Goal: Task Accomplishment & Management: Use online tool/utility

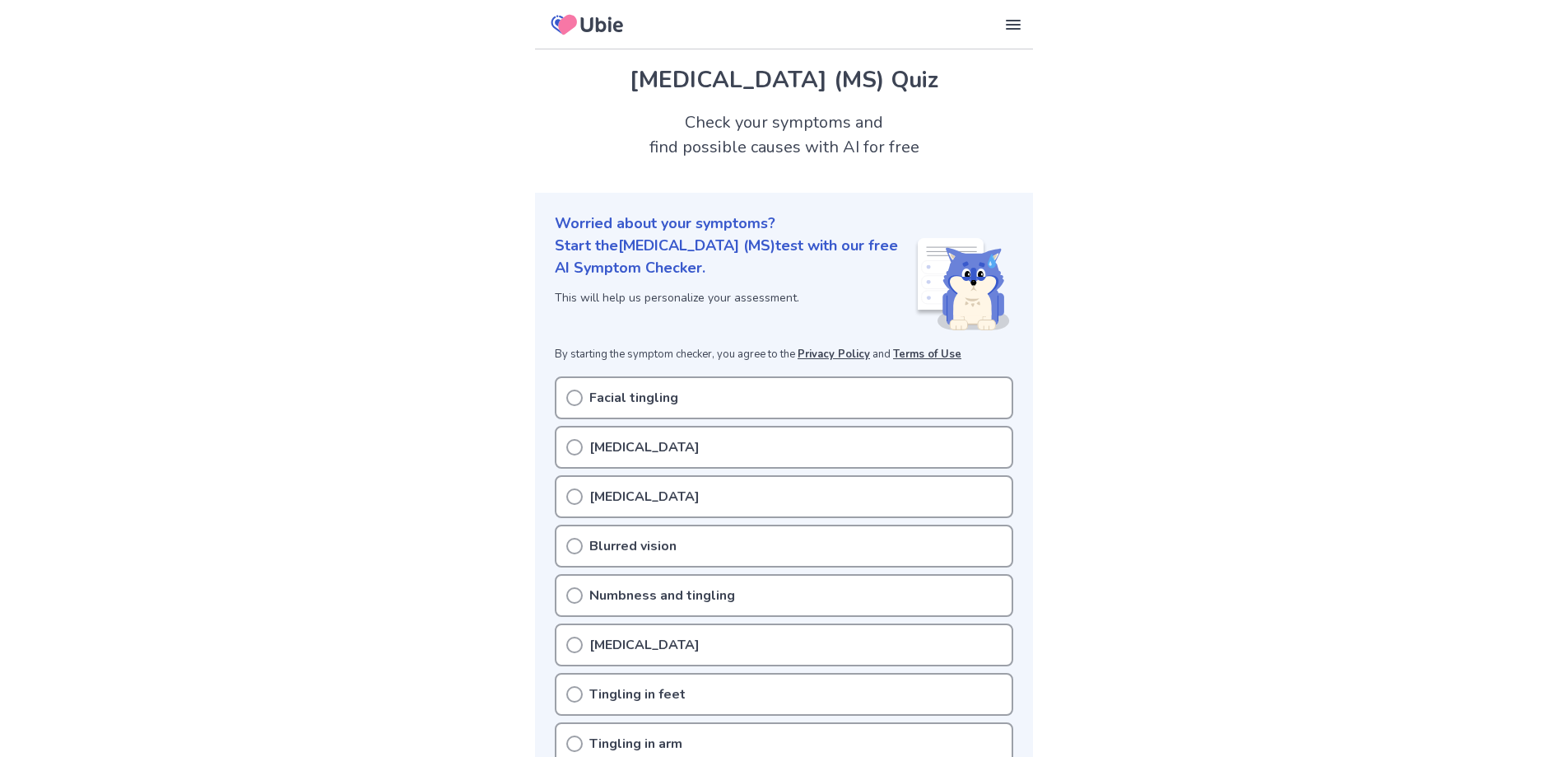
click at [574, 400] on icon at bounding box center [575, 398] width 17 height 17
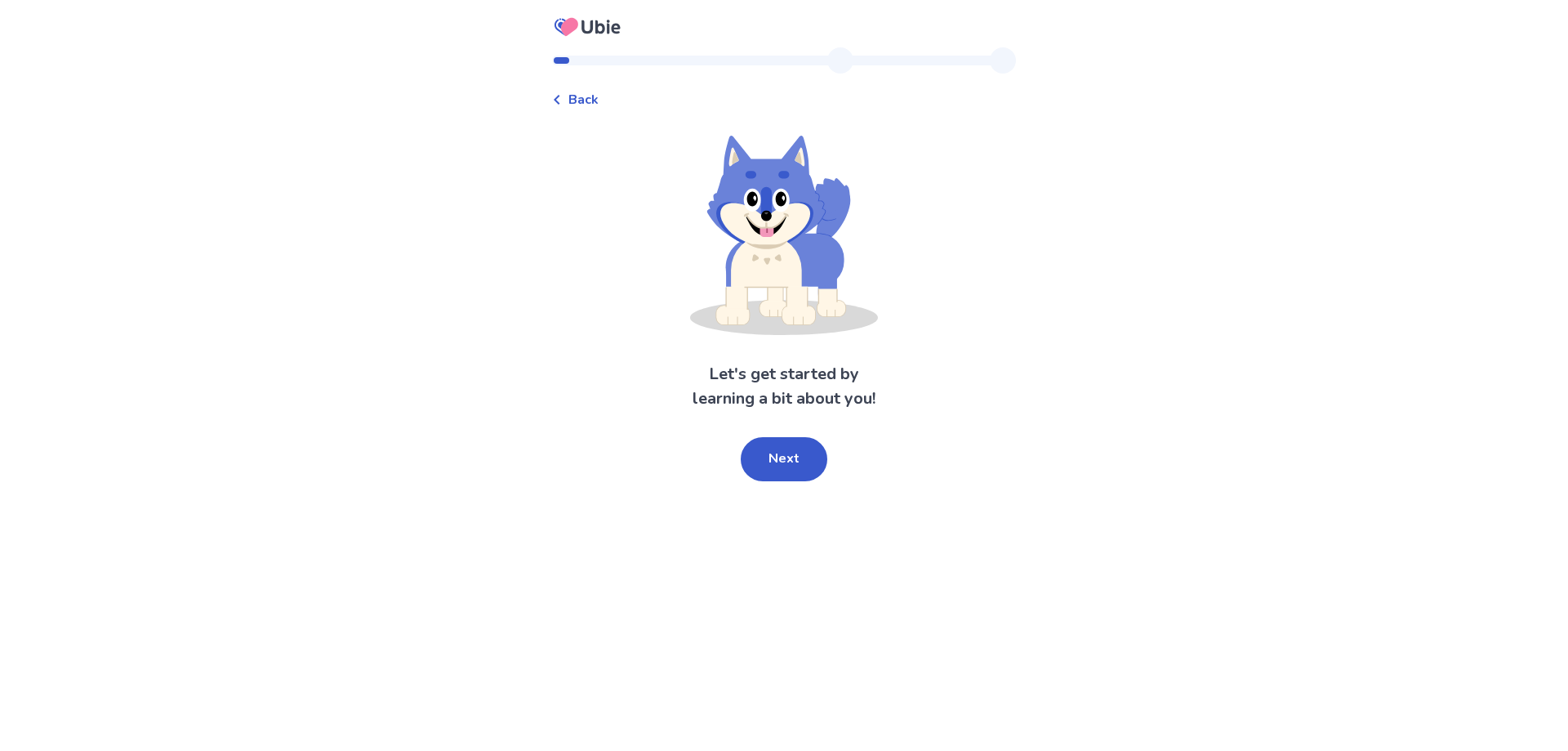
click at [599, 99] on span "Back" at bounding box center [584, 100] width 30 height 20
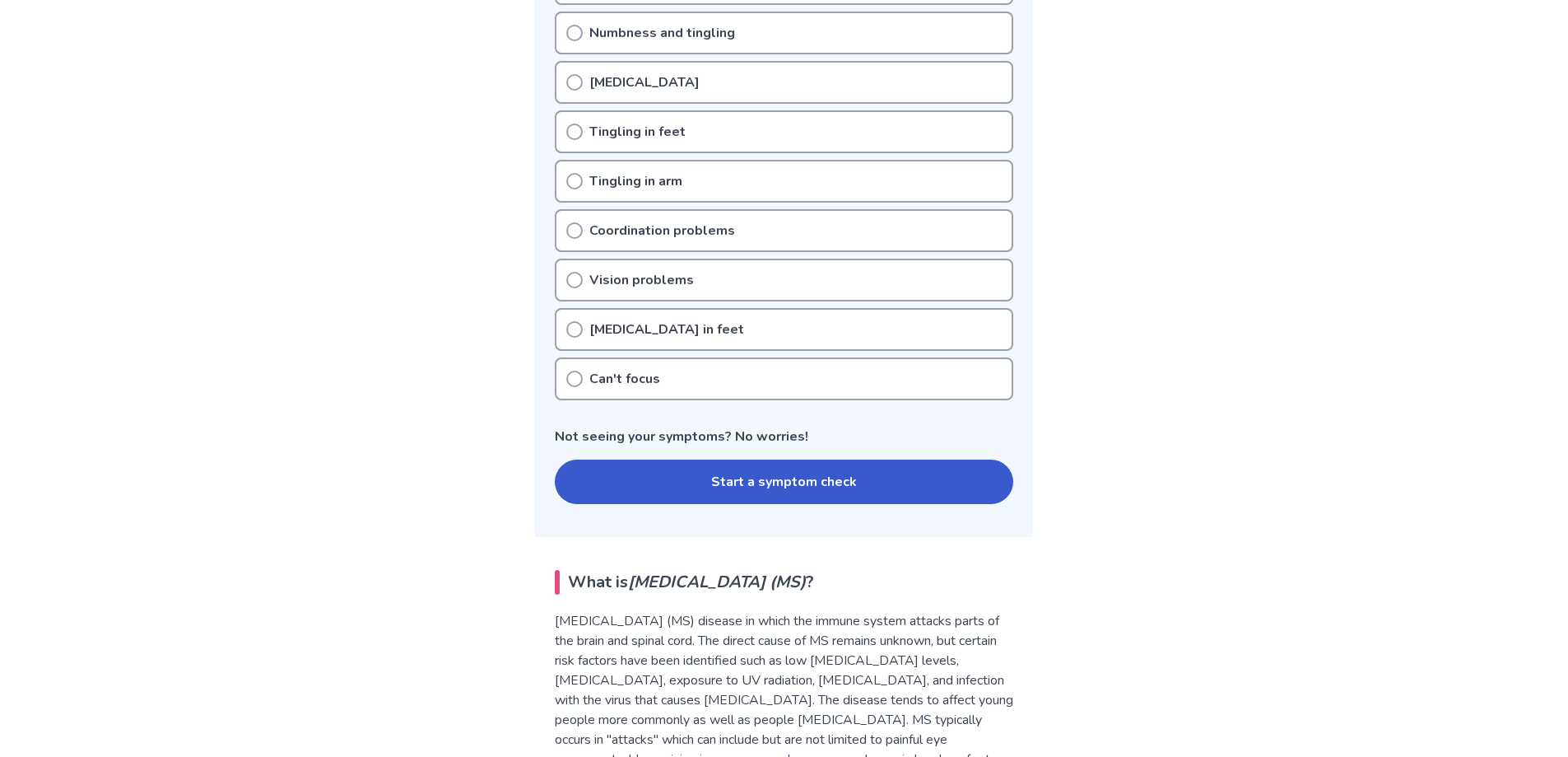
scroll to position [576, 0]
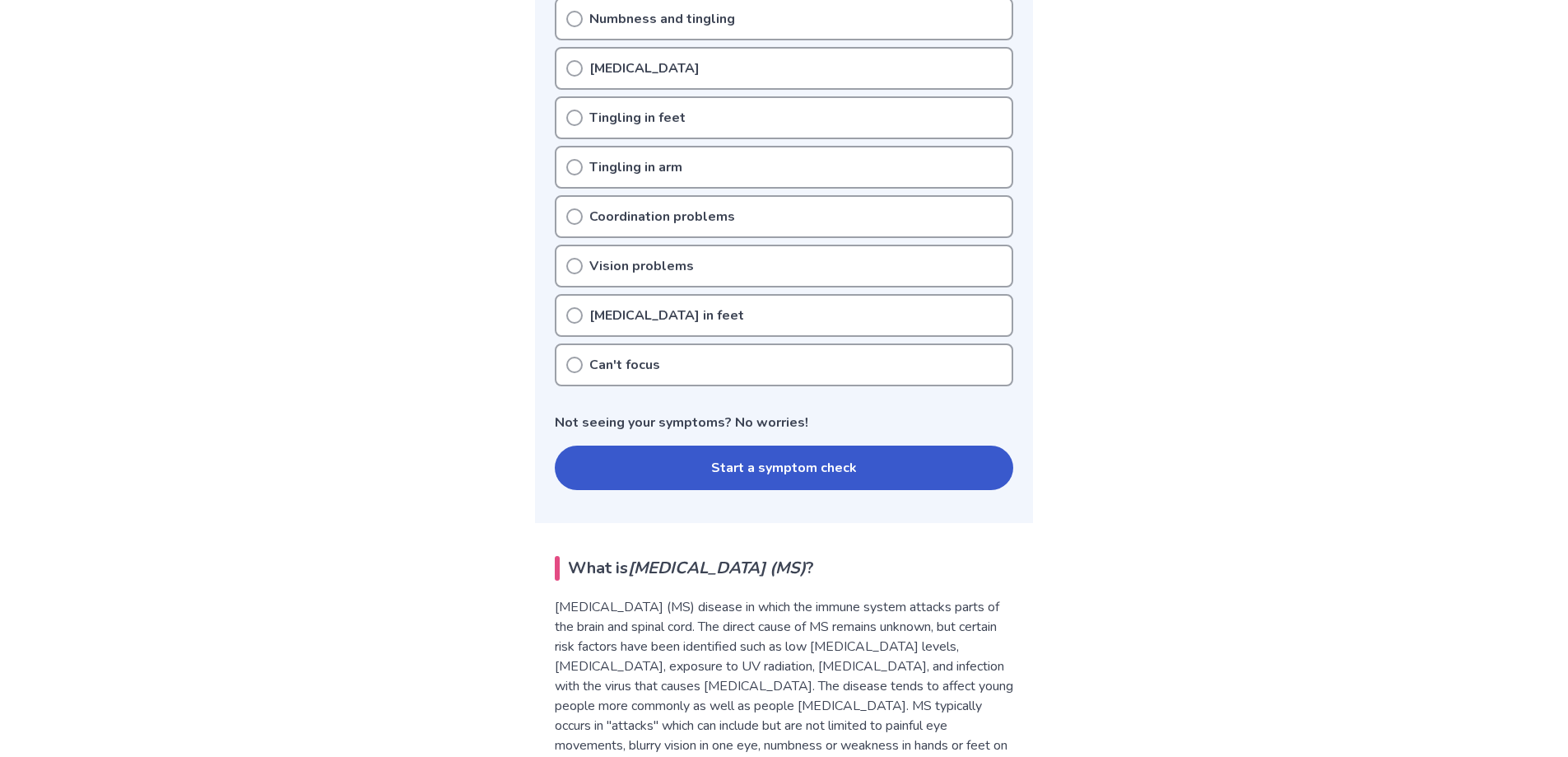
click at [792, 473] on button "Start a symptom check" at bounding box center [784, 467] width 458 height 44
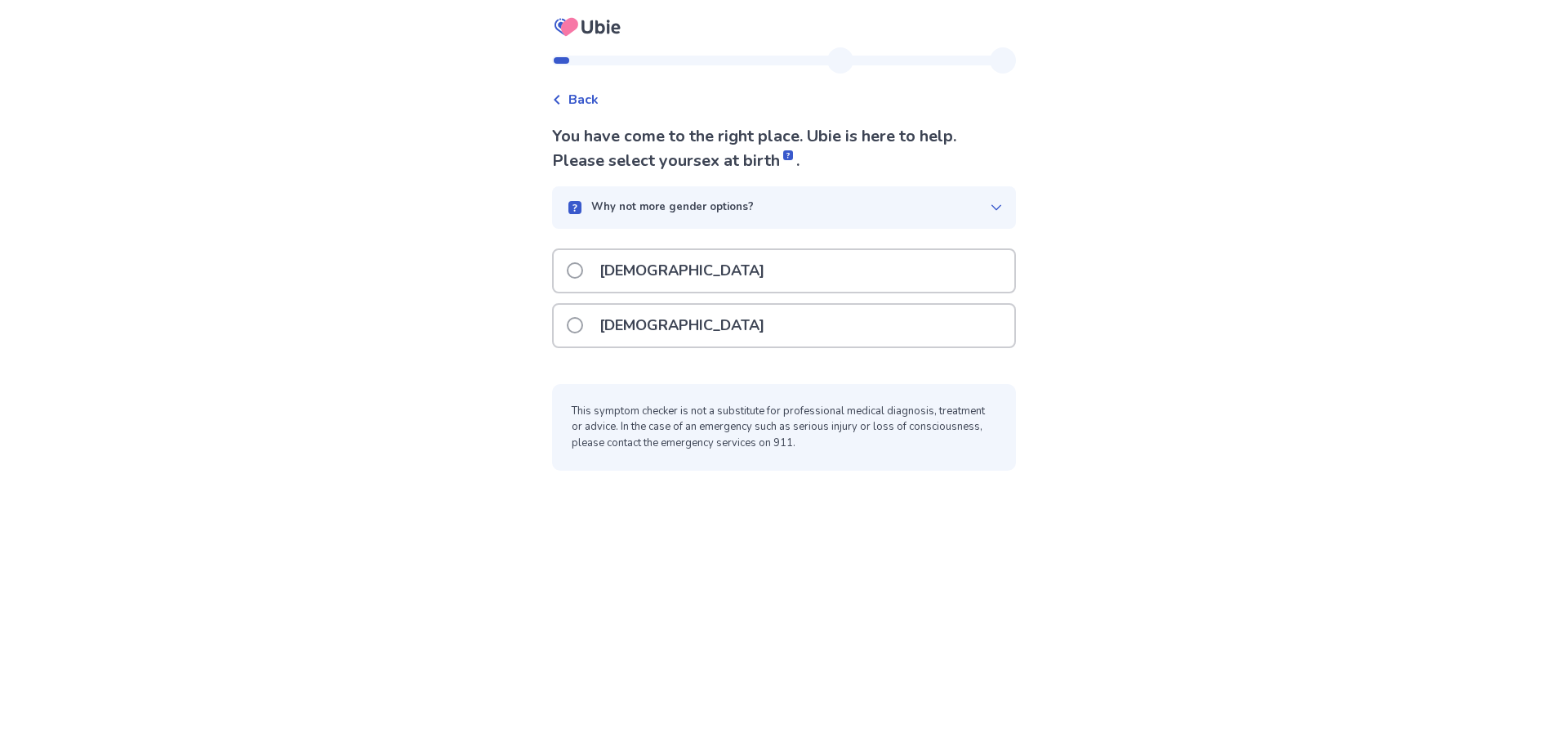
click at [583, 268] on span at bounding box center [575, 271] width 17 height 17
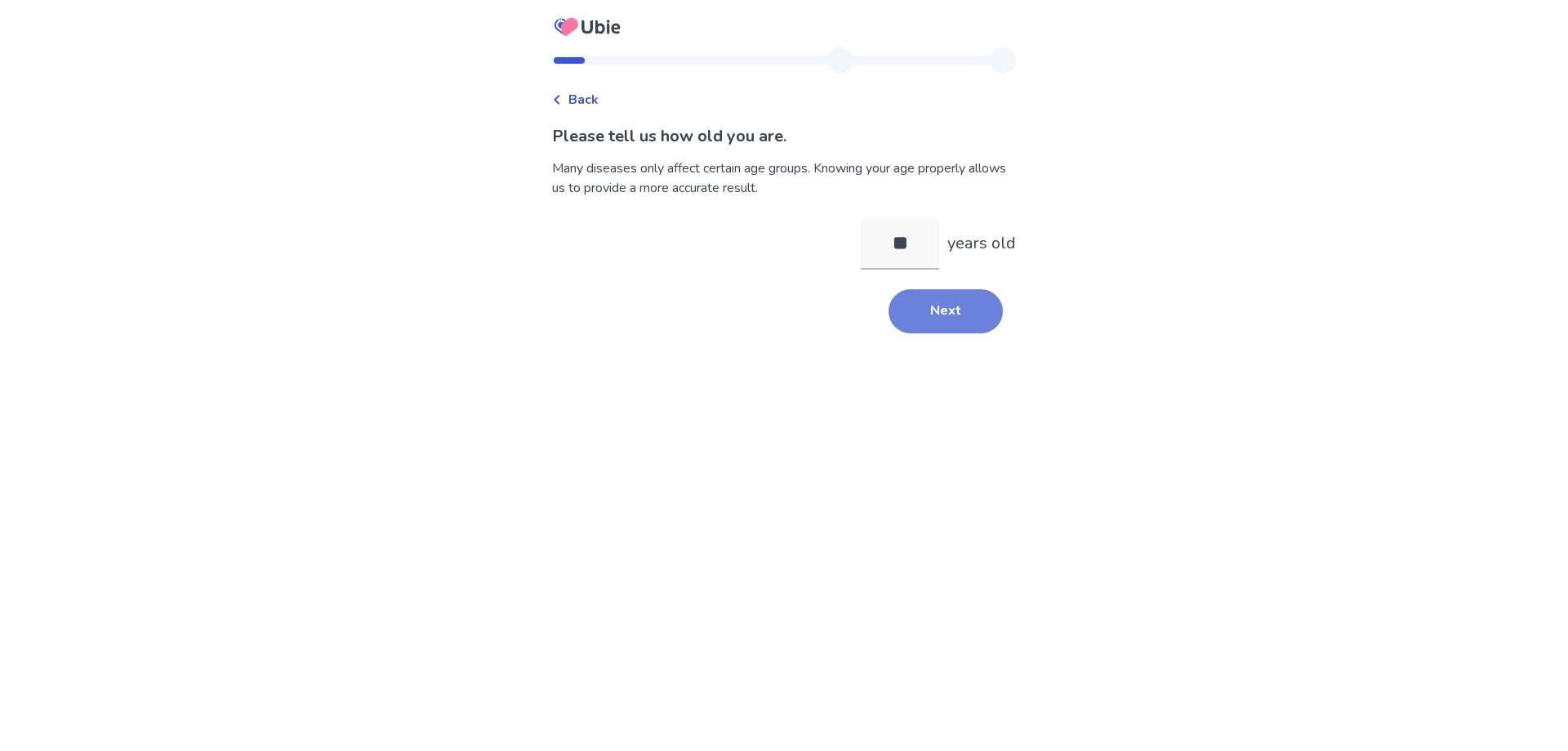
type input "**"
click at [947, 306] on button "Next" at bounding box center [945, 311] width 114 height 44
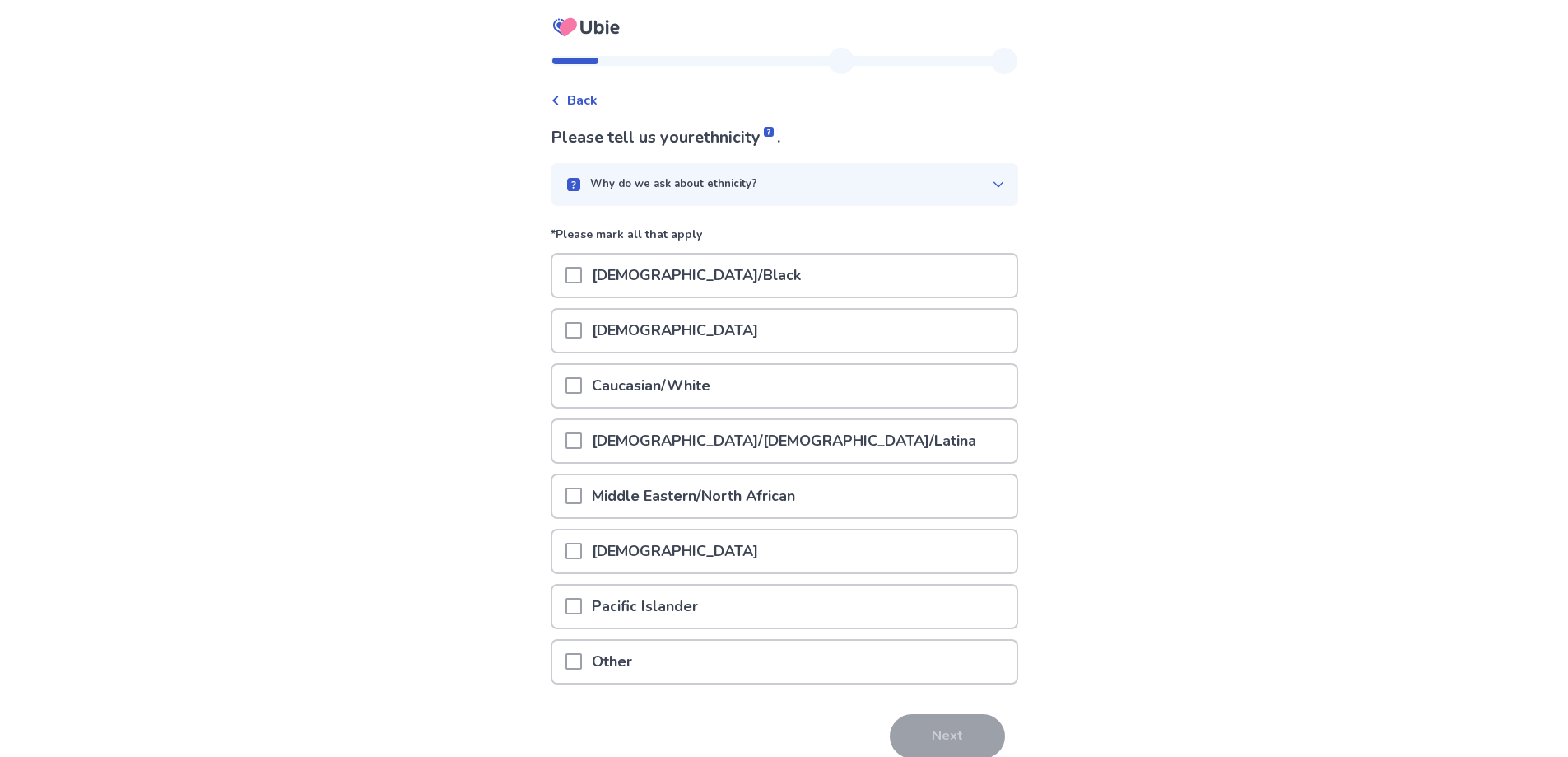
click at [574, 391] on div "Caucasian/White" at bounding box center [784, 386] width 464 height 42
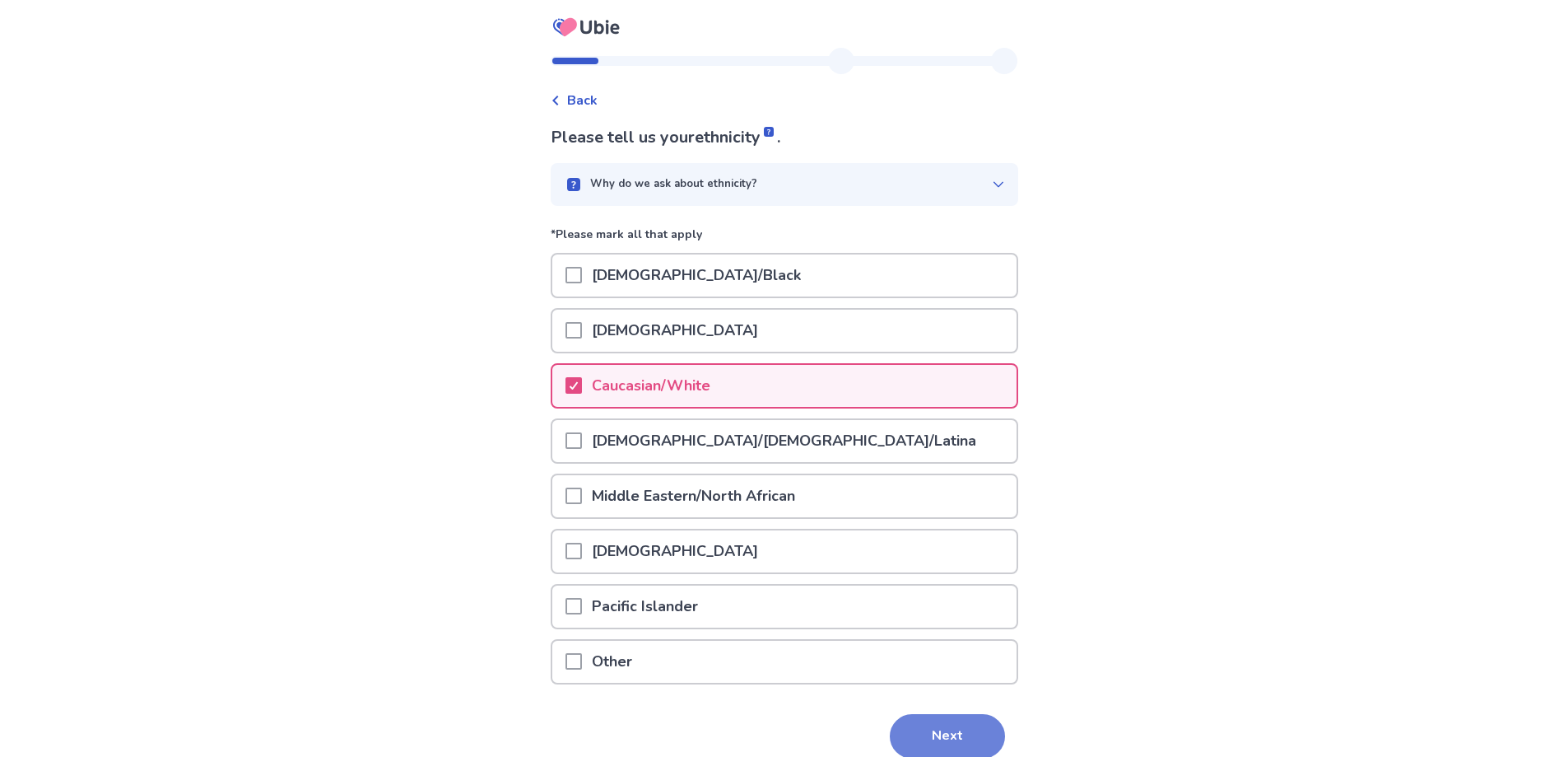
click at [944, 719] on button "Next" at bounding box center [947, 735] width 115 height 44
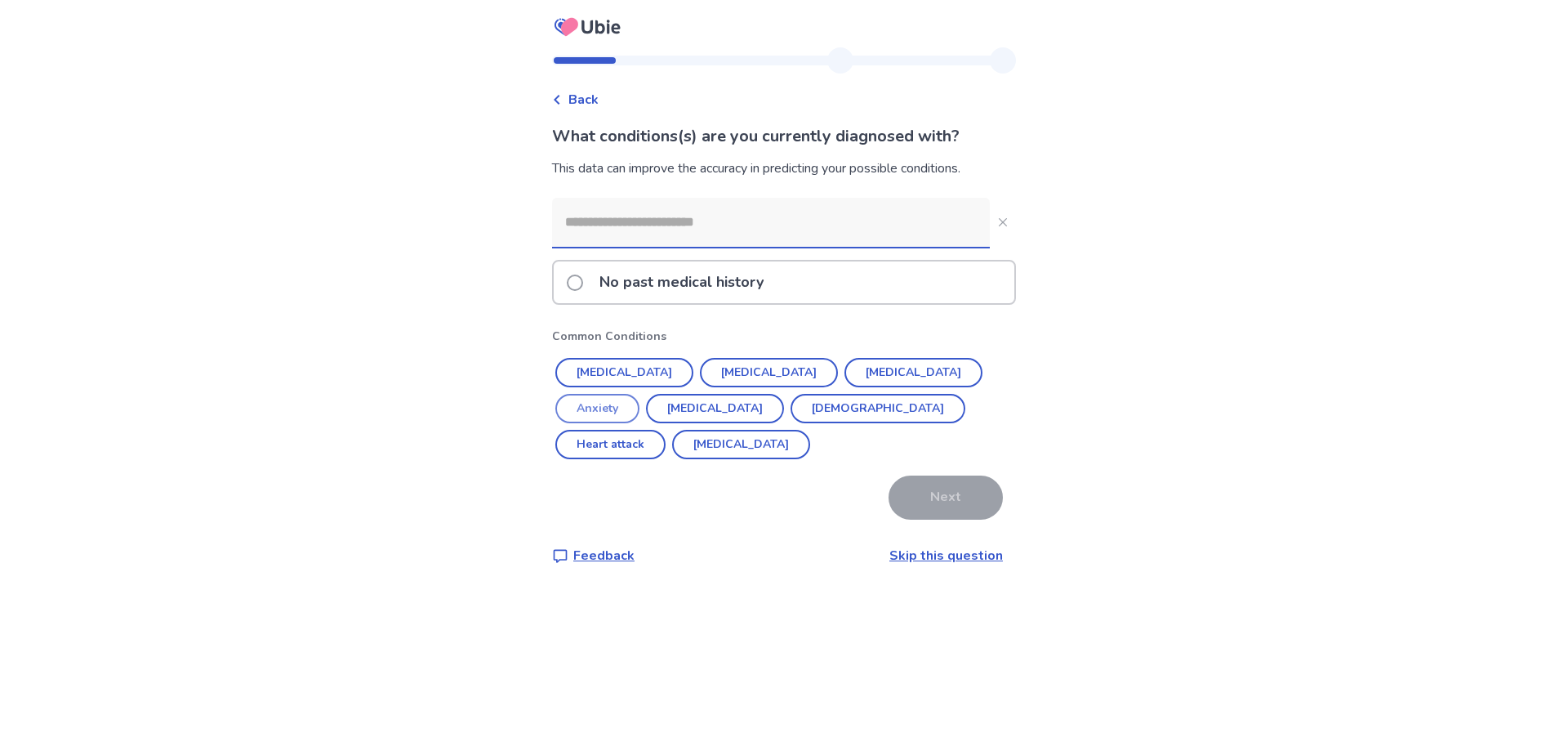
click at [639, 393] on button "Anxiety" at bounding box center [598, 408] width 84 height 30
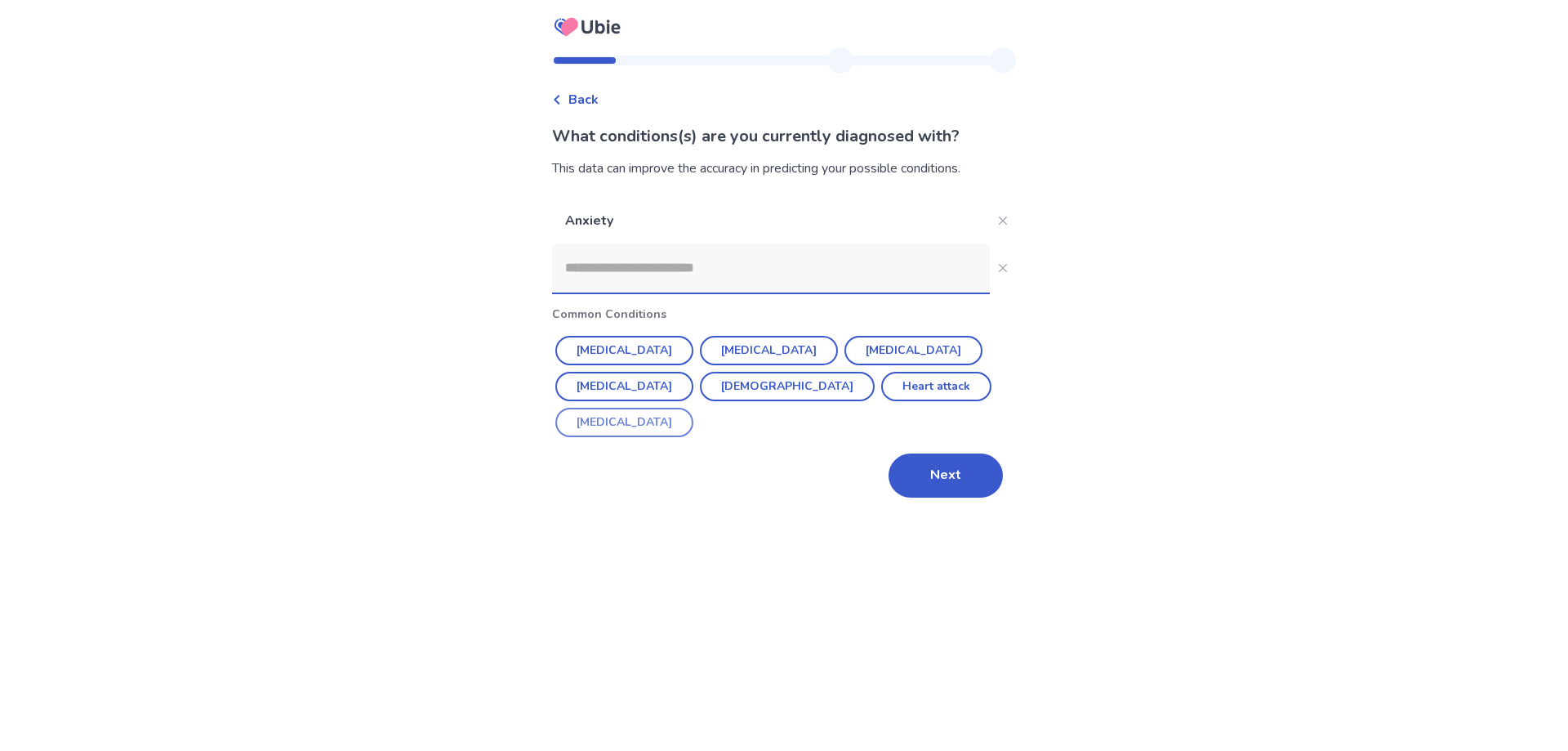
click at [693, 407] on button "ADHD" at bounding box center [624, 422] width 138 height 30
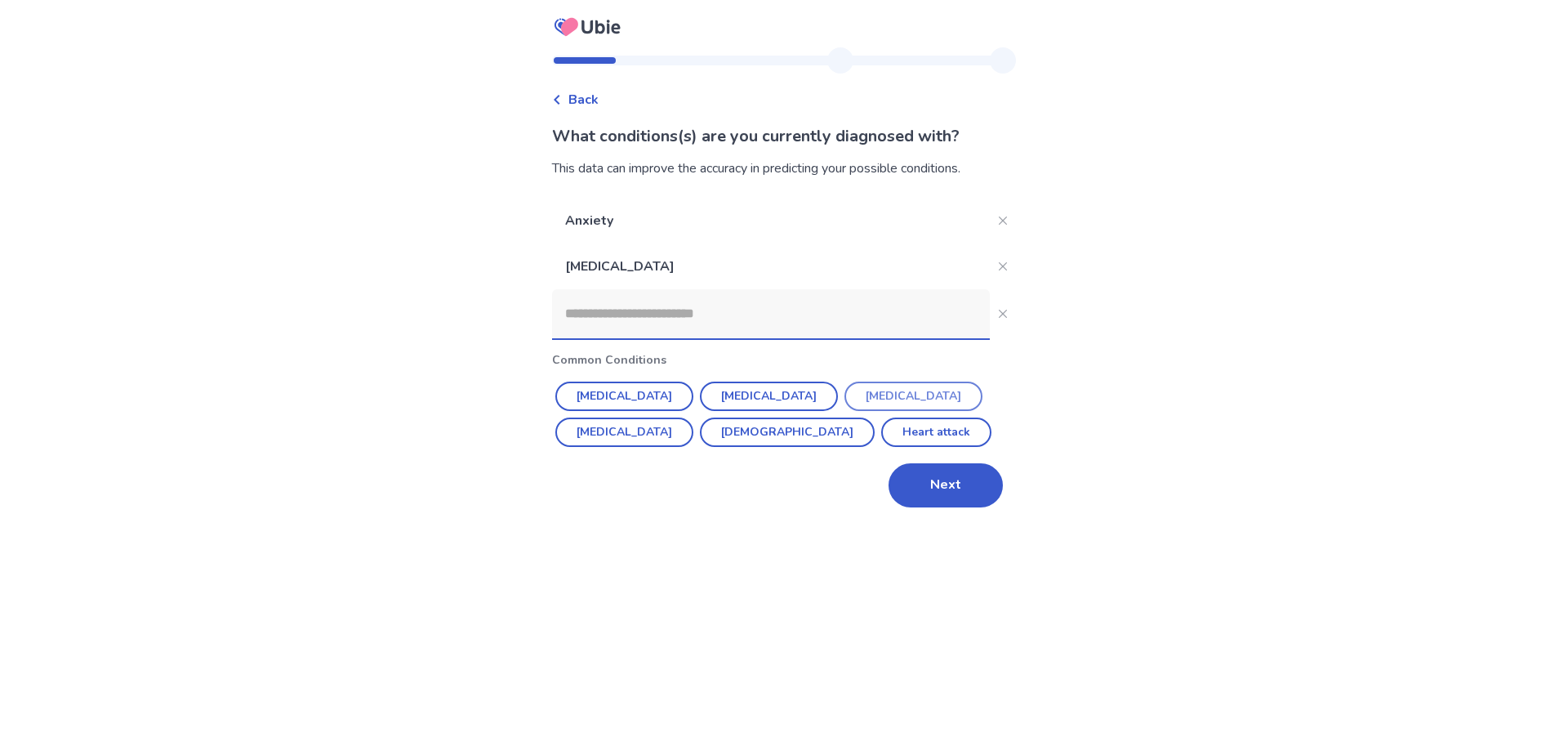
click at [844, 401] on button "[MEDICAL_DATA]" at bounding box center [913, 397] width 138 height 30
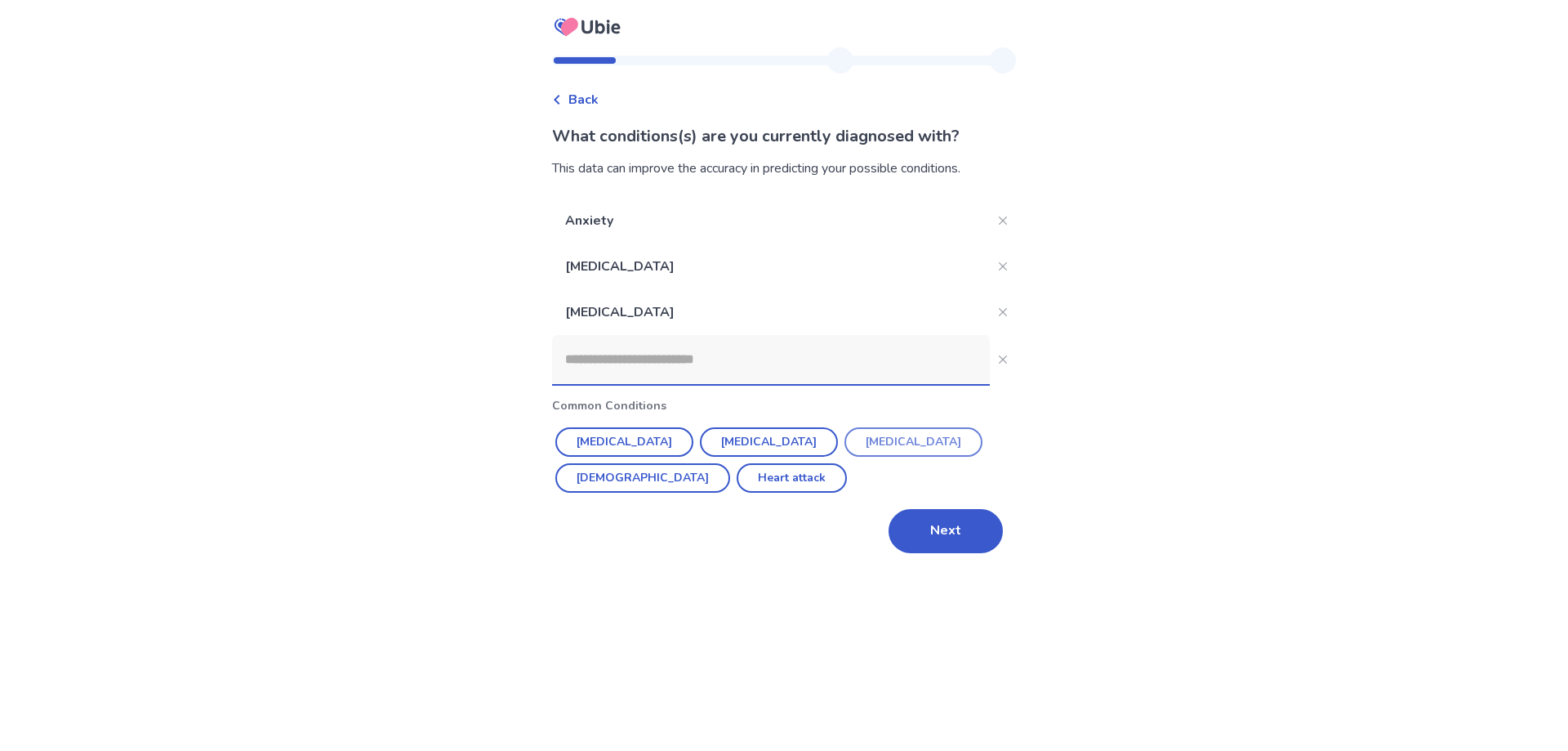
click at [844, 438] on button "High cholesterol" at bounding box center [913, 442] width 138 height 30
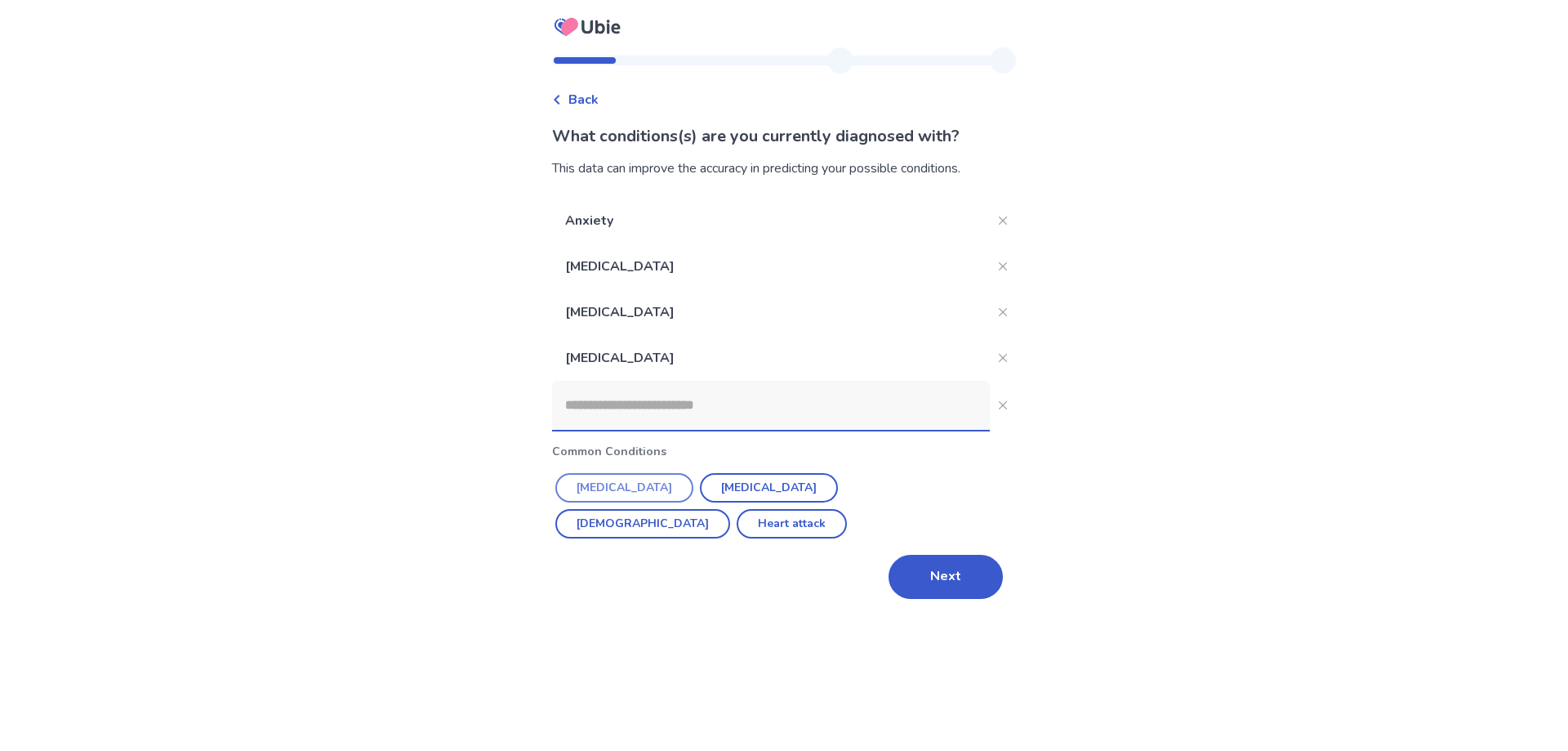
click at [618, 493] on button "Hypertension" at bounding box center [624, 488] width 138 height 30
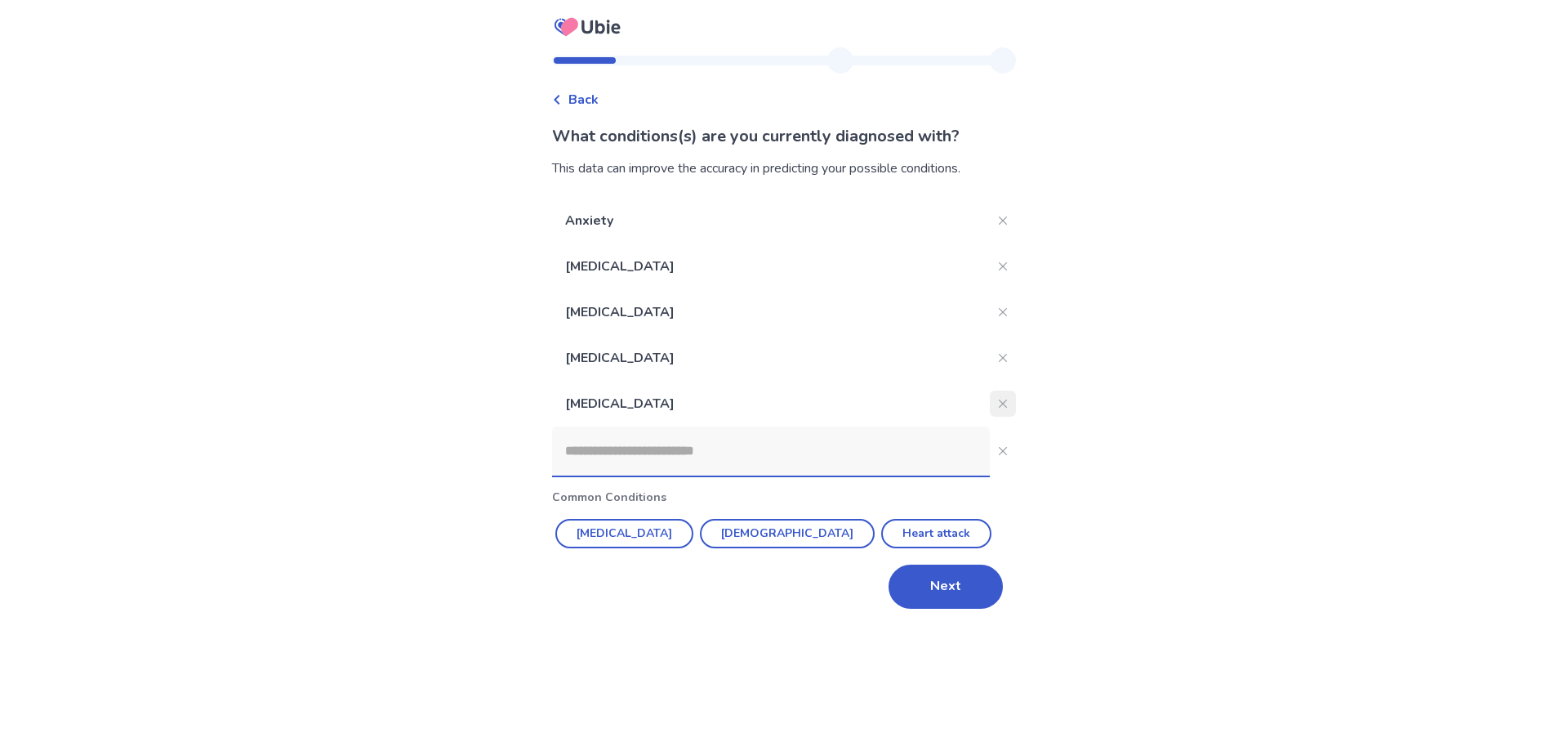
click at [998, 404] on icon "Close" at bounding box center [1003, 403] width 8 height 8
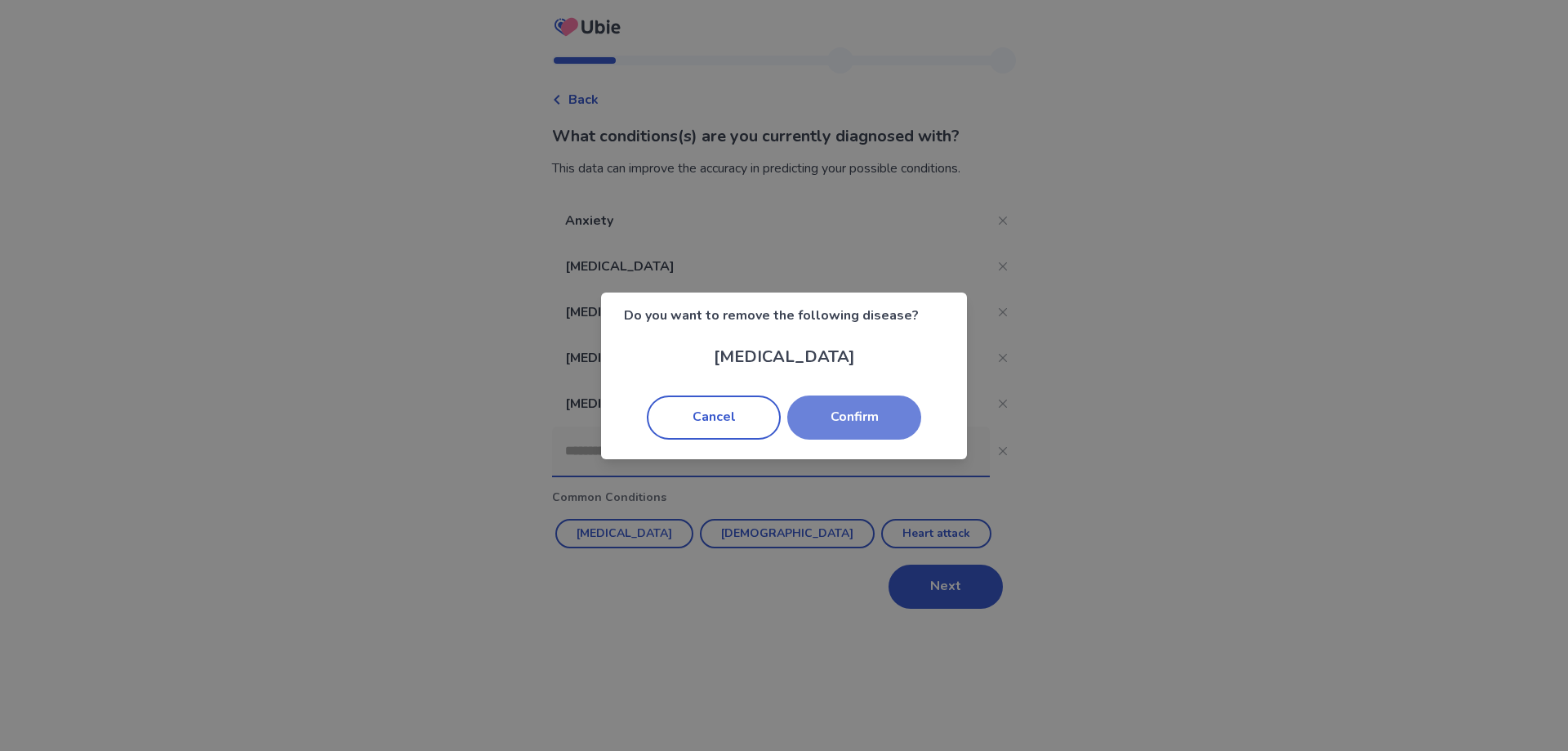
click at [863, 409] on button "Confirm" at bounding box center [854, 416] width 134 height 44
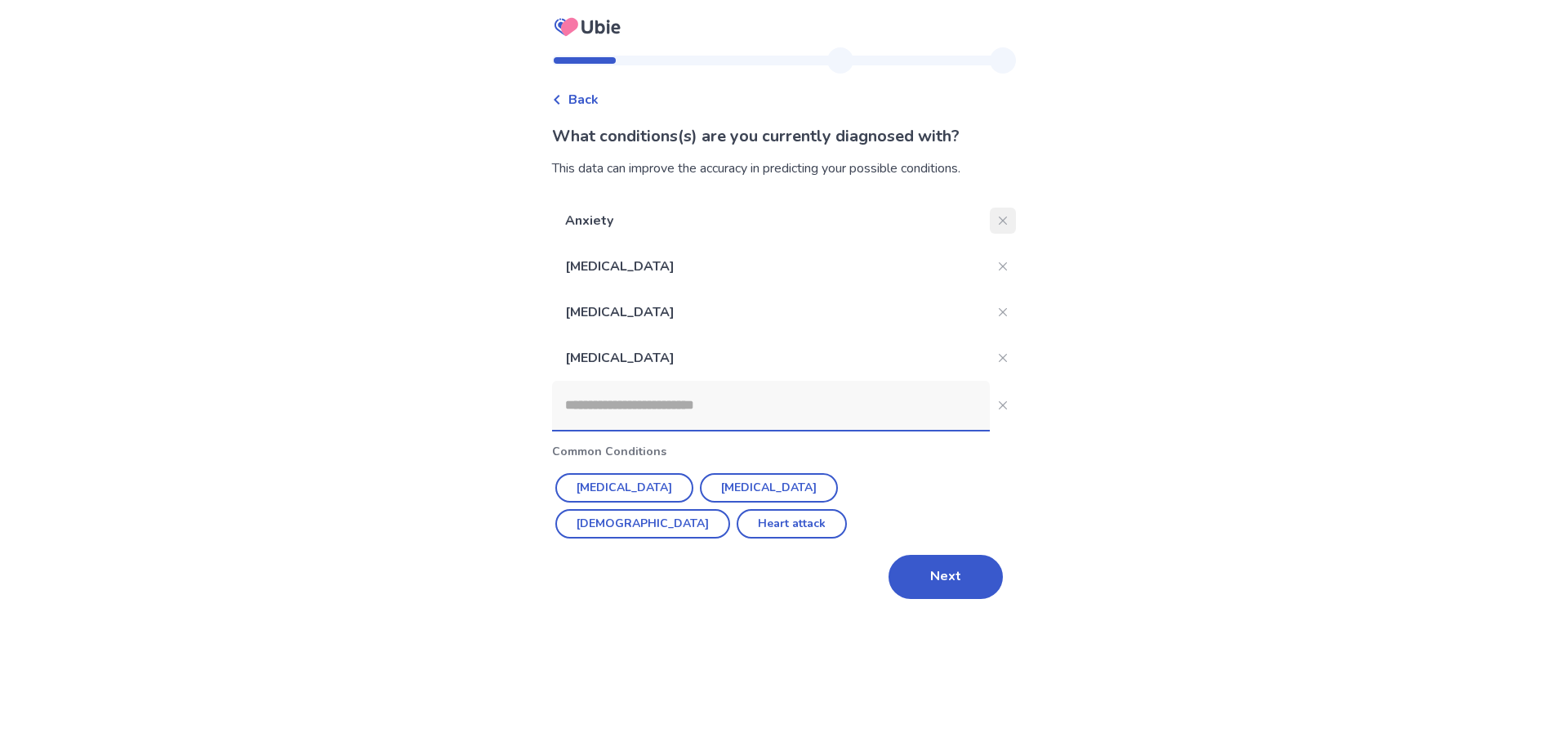
click at [998, 220] on icon "Close" at bounding box center [1003, 220] width 8 height 8
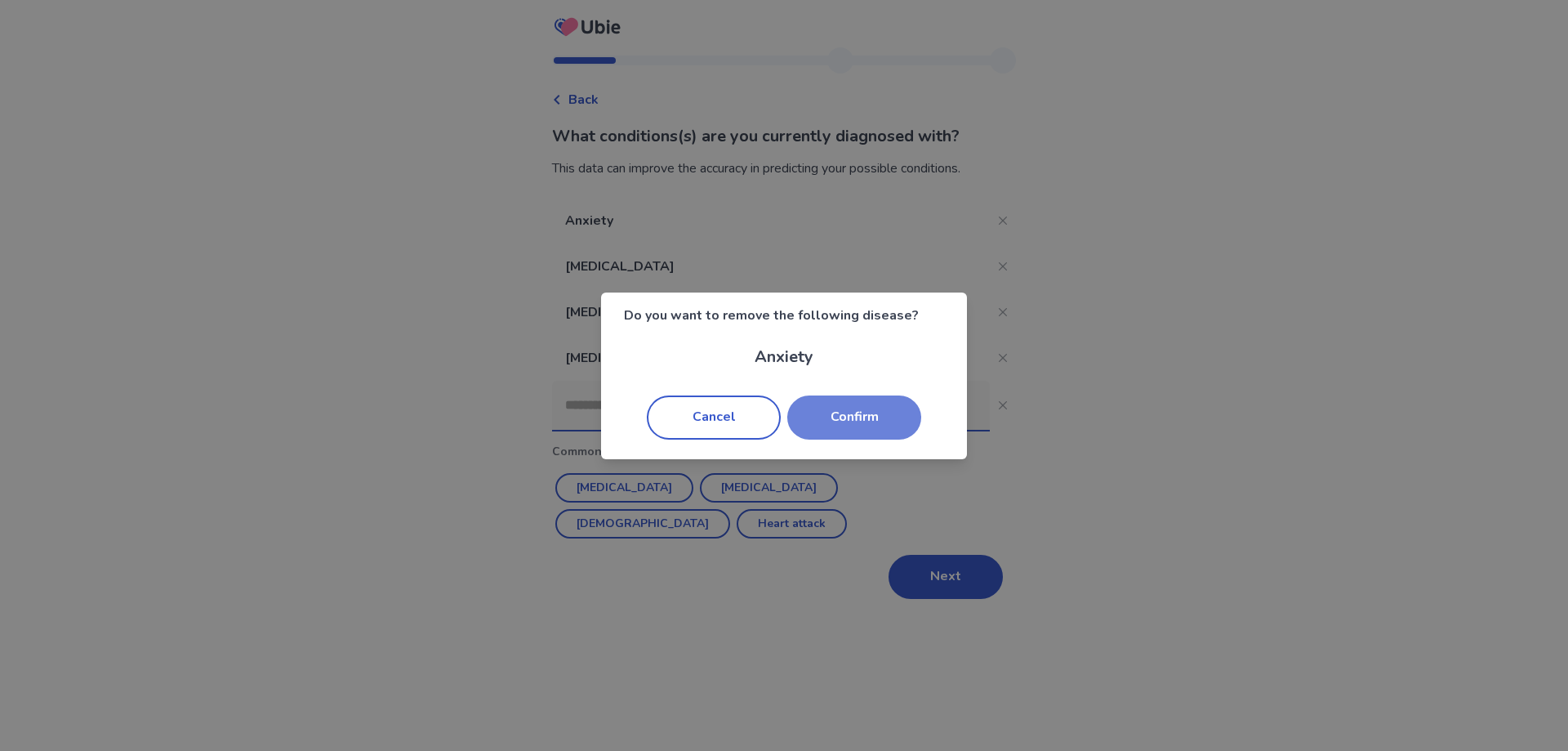
click at [884, 413] on button "Confirm" at bounding box center [854, 416] width 134 height 44
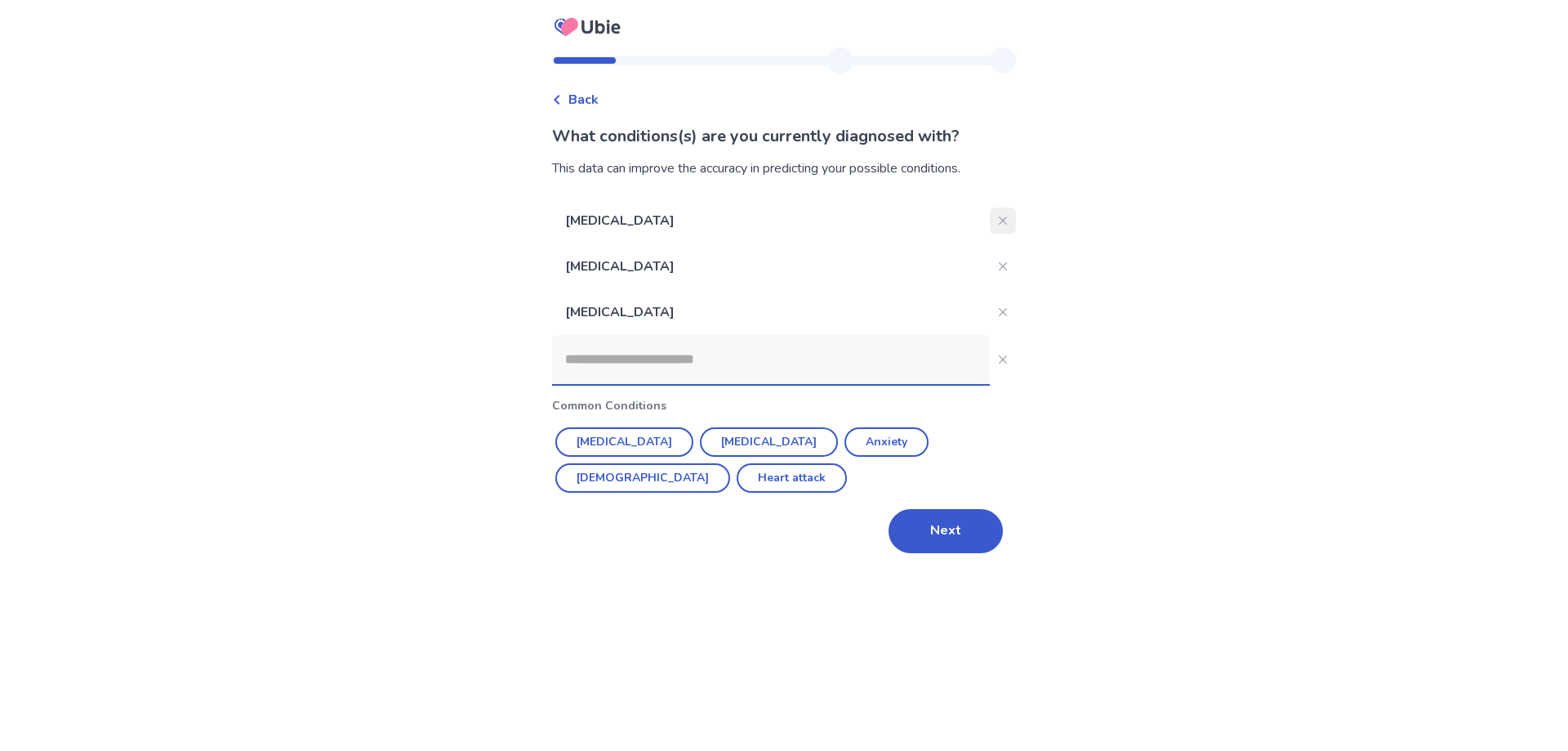
click at [997, 220] on button "Close" at bounding box center [1003, 221] width 26 height 26
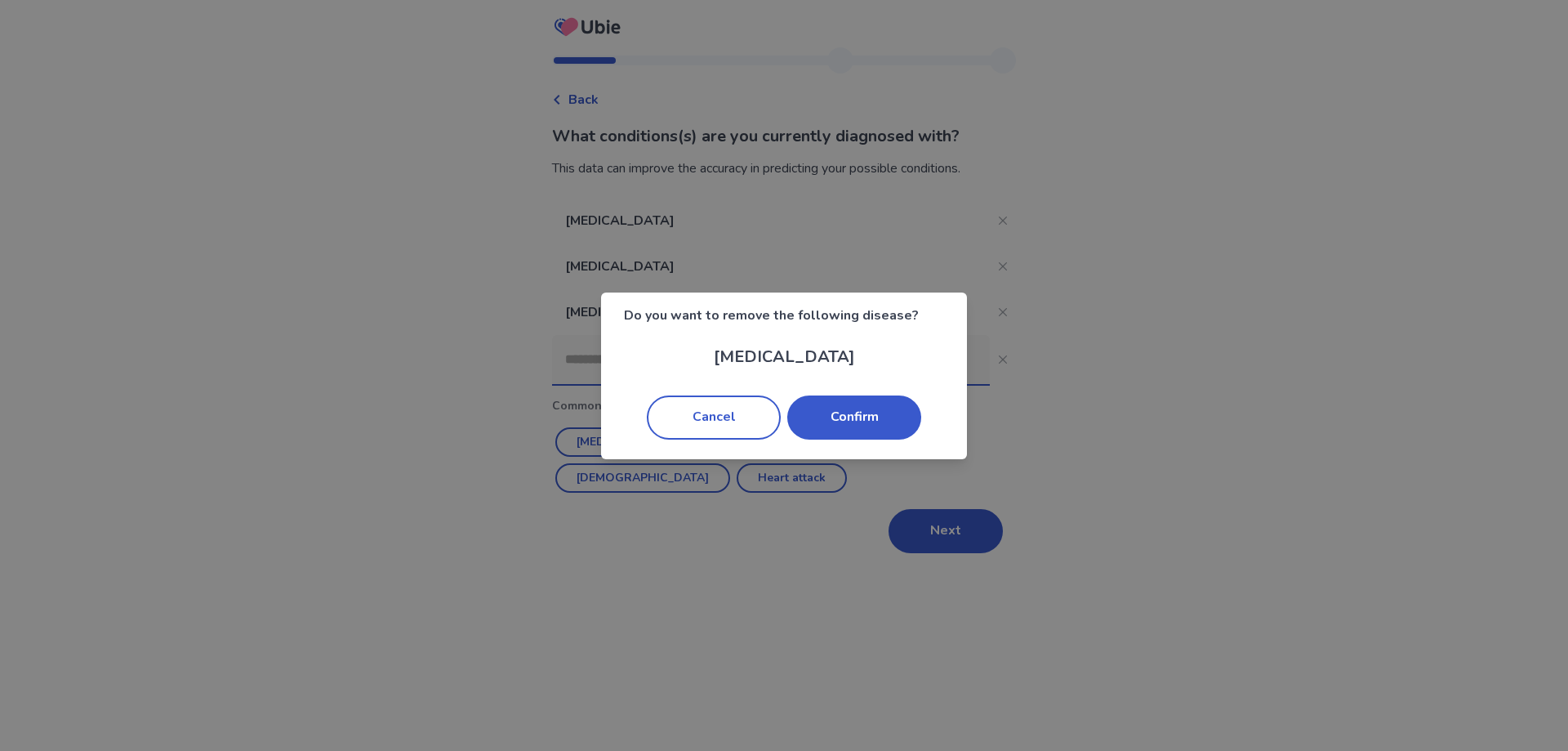
drag, startPoint x: 877, startPoint y: 421, endPoint x: 964, endPoint y: 310, distance: 141.0
click at [876, 421] on button "Confirm" at bounding box center [854, 416] width 134 height 44
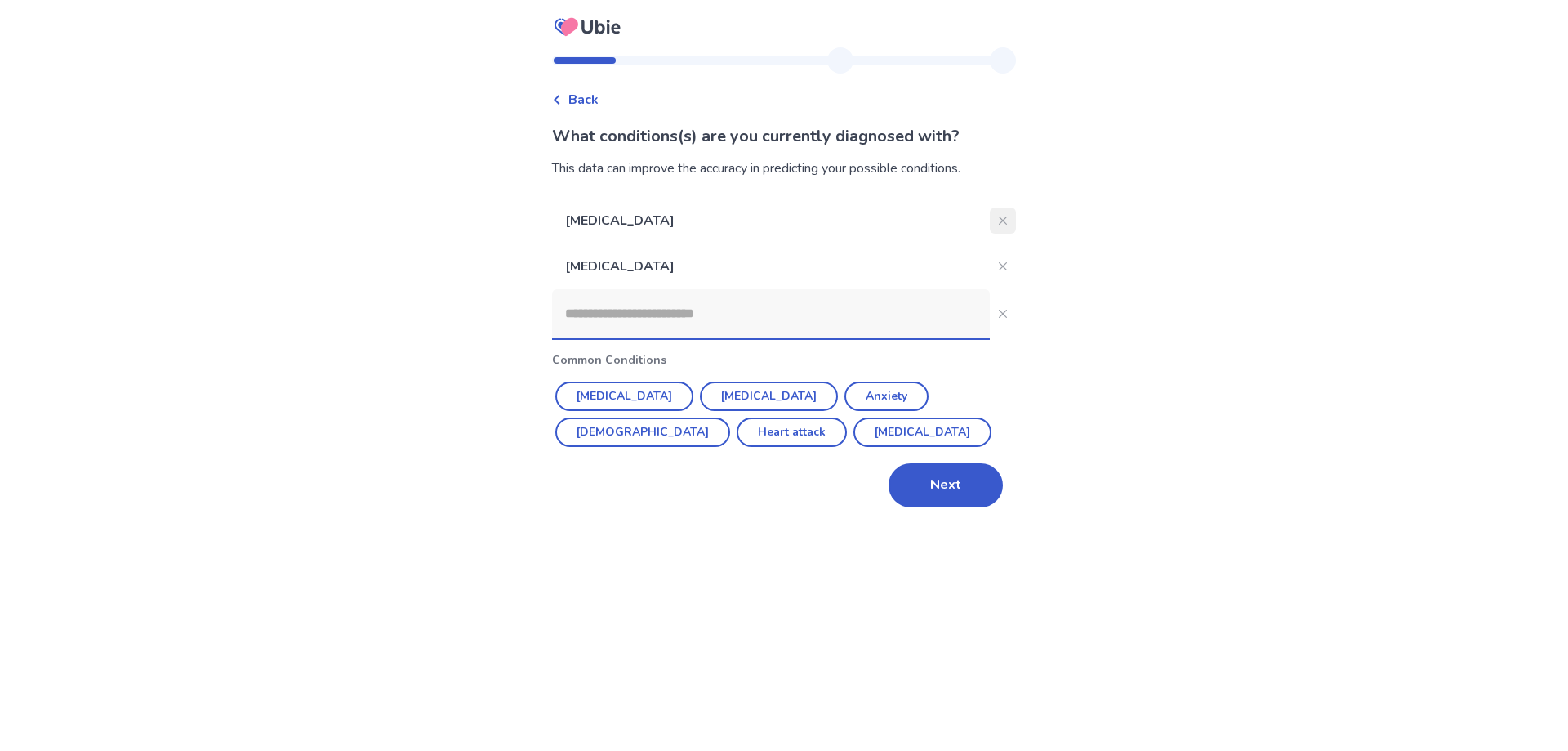
click at [991, 225] on button "Close" at bounding box center [1003, 221] width 26 height 26
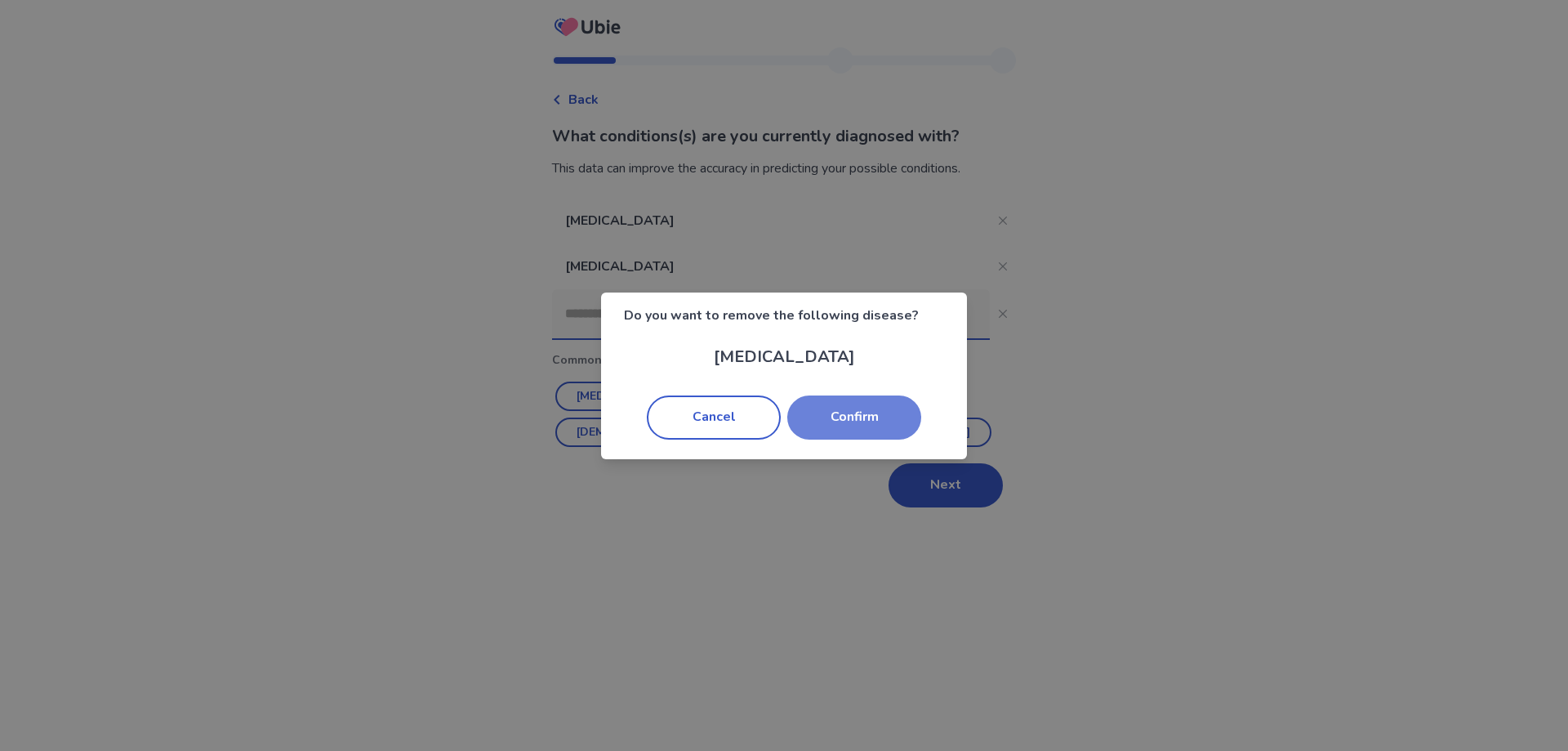
drag, startPoint x: 899, startPoint y: 426, endPoint x: 928, endPoint y: 409, distance: 33.6
click at [901, 426] on button "Confirm" at bounding box center [854, 416] width 134 height 44
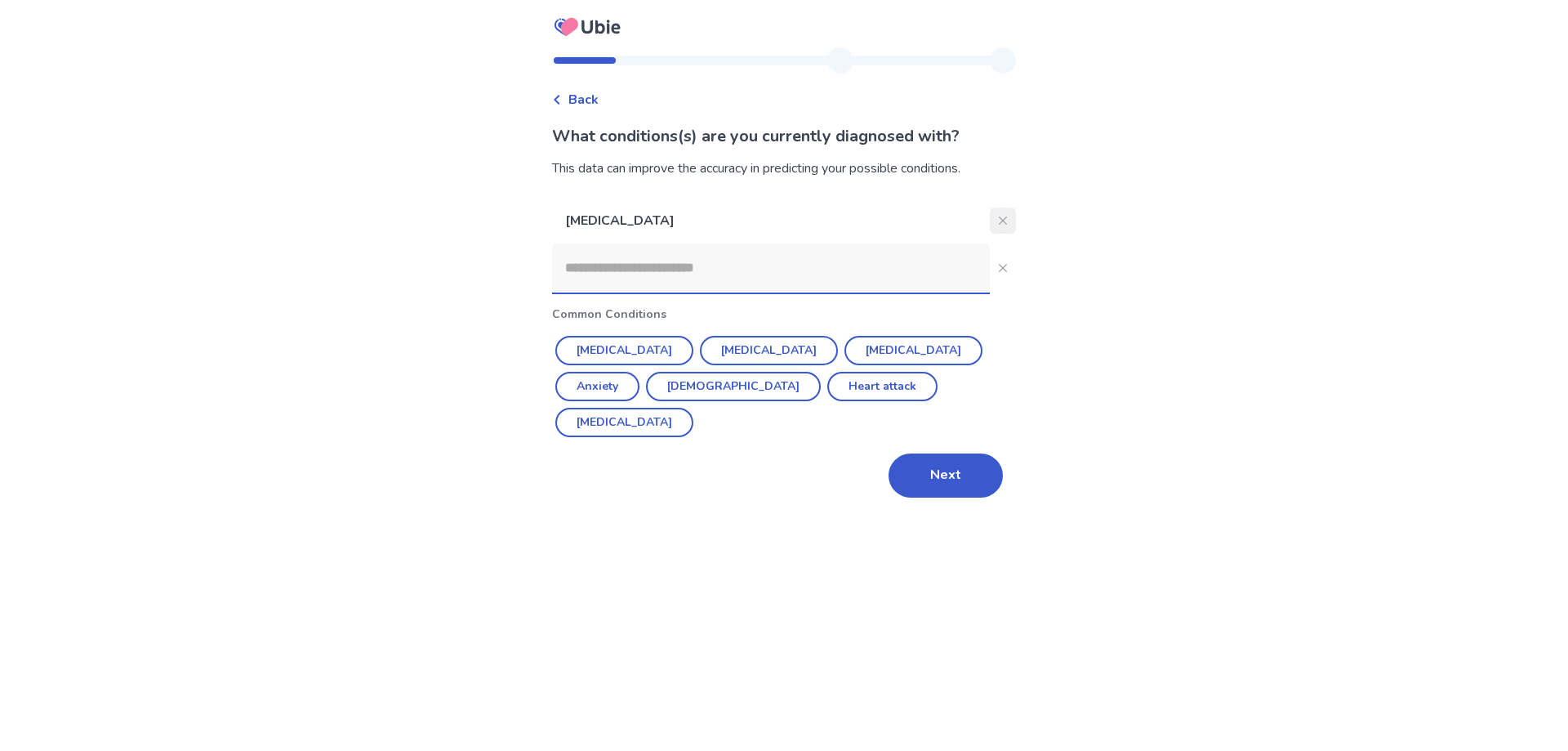
click at [998, 223] on button "Close" at bounding box center [1003, 221] width 26 height 26
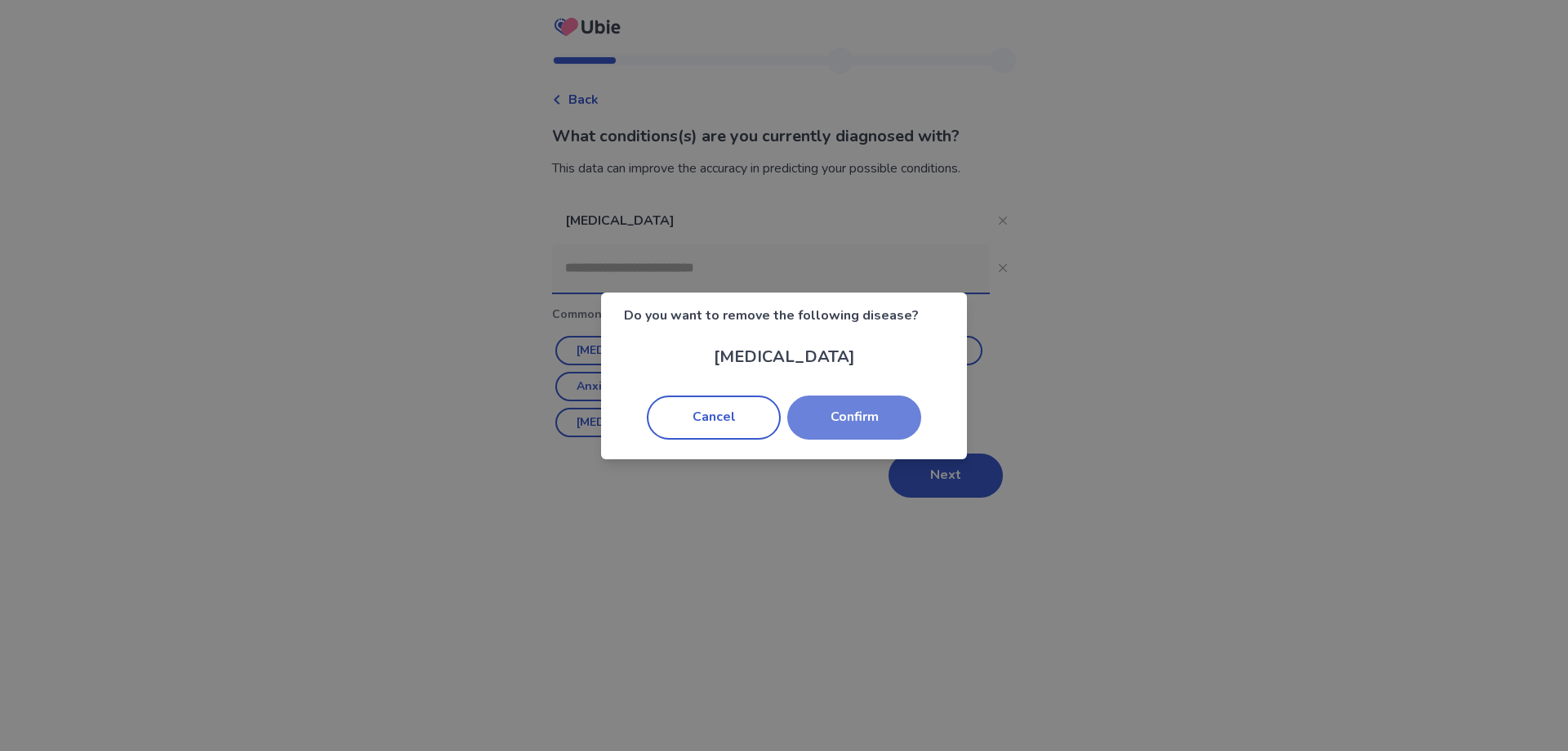
drag, startPoint x: 877, startPoint y: 423, endPoint x: 987, endPoint y: 431, distance: 110.3
click at [883, 423] on button "Confirm" at bounding box center [854, 416] width 134 height 44
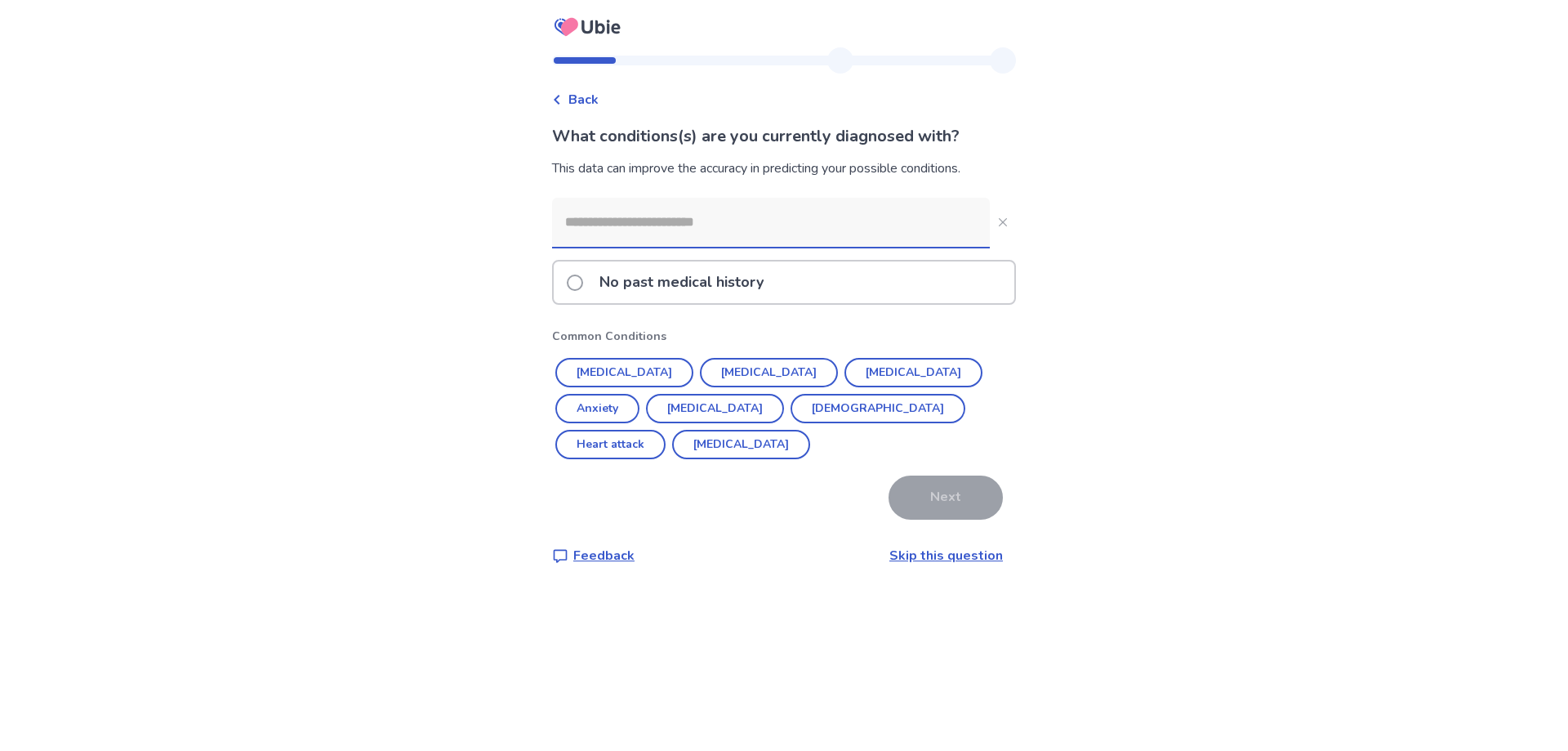
click at [626, 276] on p "No past medical history" at bounding box center [681, 282] width 184 height 41
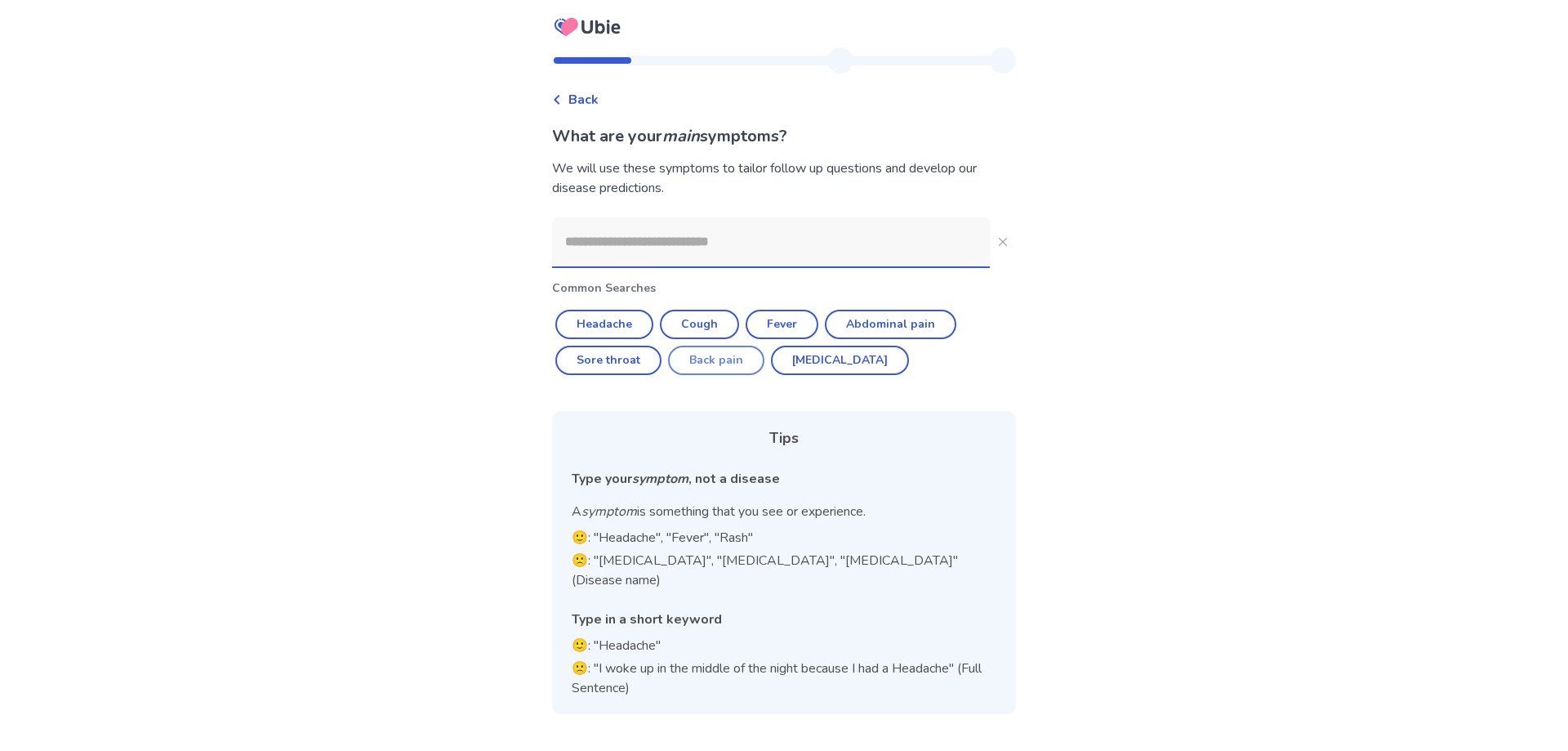
click at [737, 364] on button "Back pain" at bounding box center [716, 360] width 96 height 30
type input "*********"
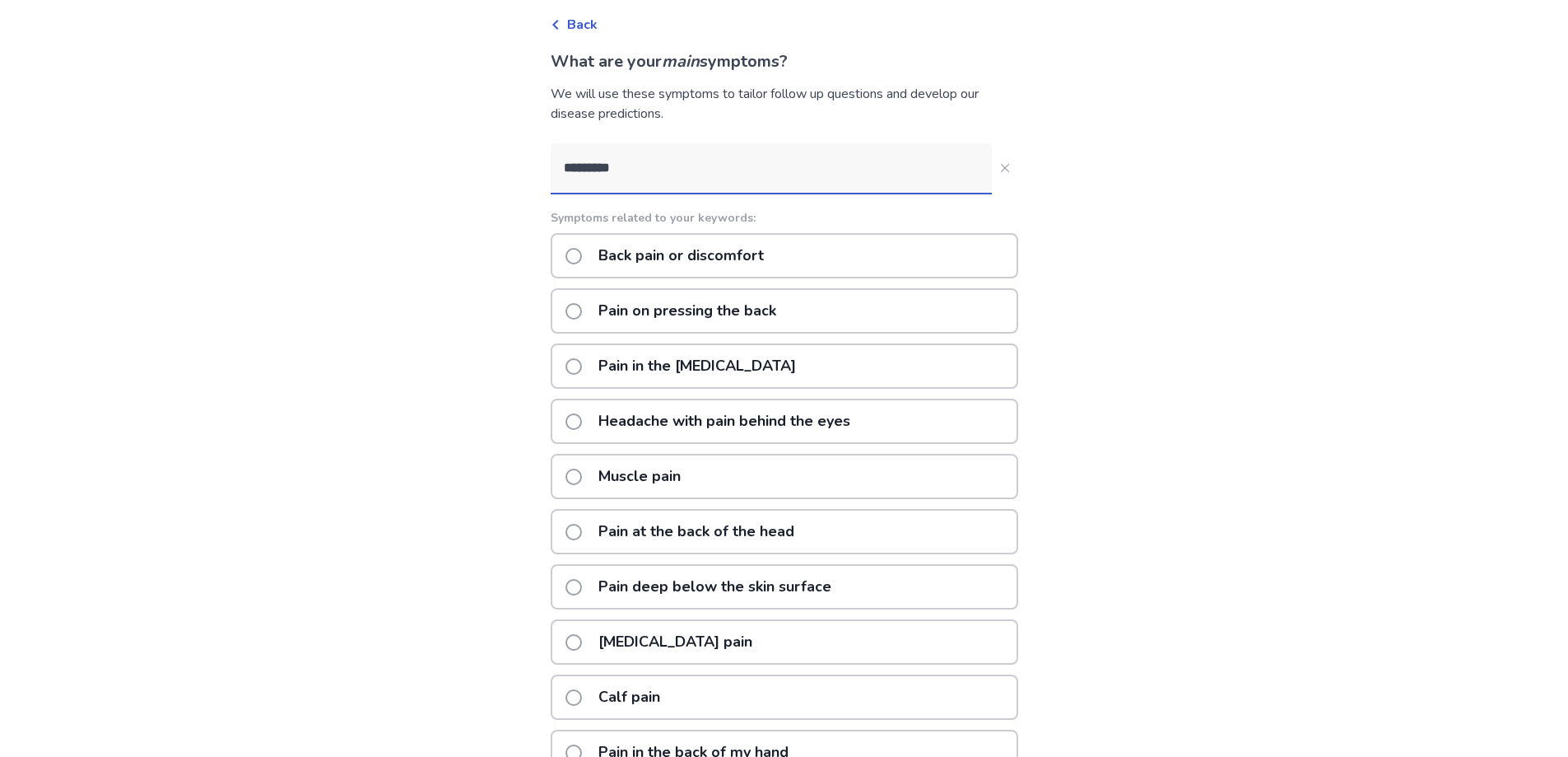
scroll to position [177, 0]
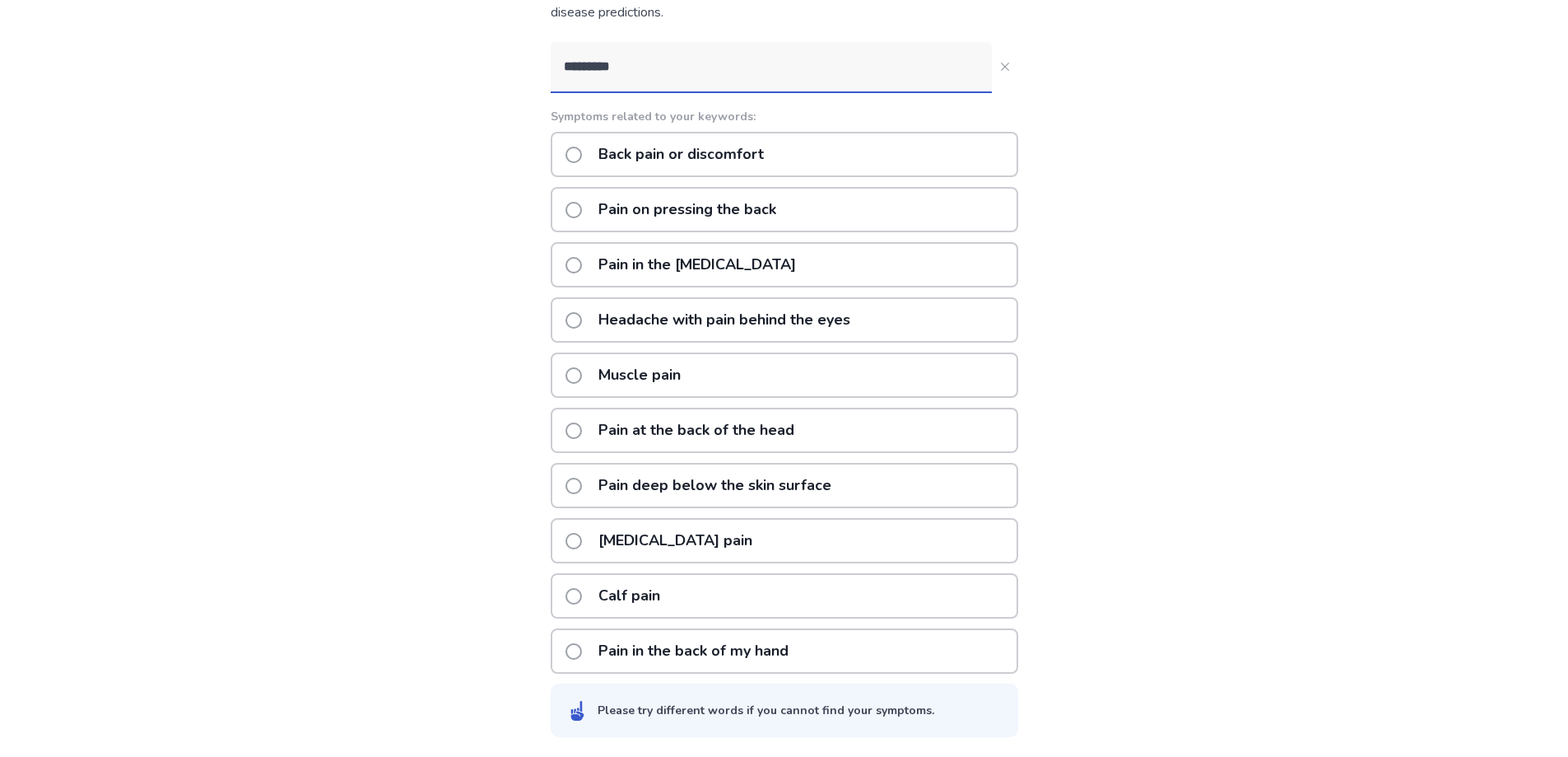
click at [582, 654] on span at bounding box center [574, 651] width 17 height 17
